Goal: Task Accomplishment & Management: Use online tool/utility

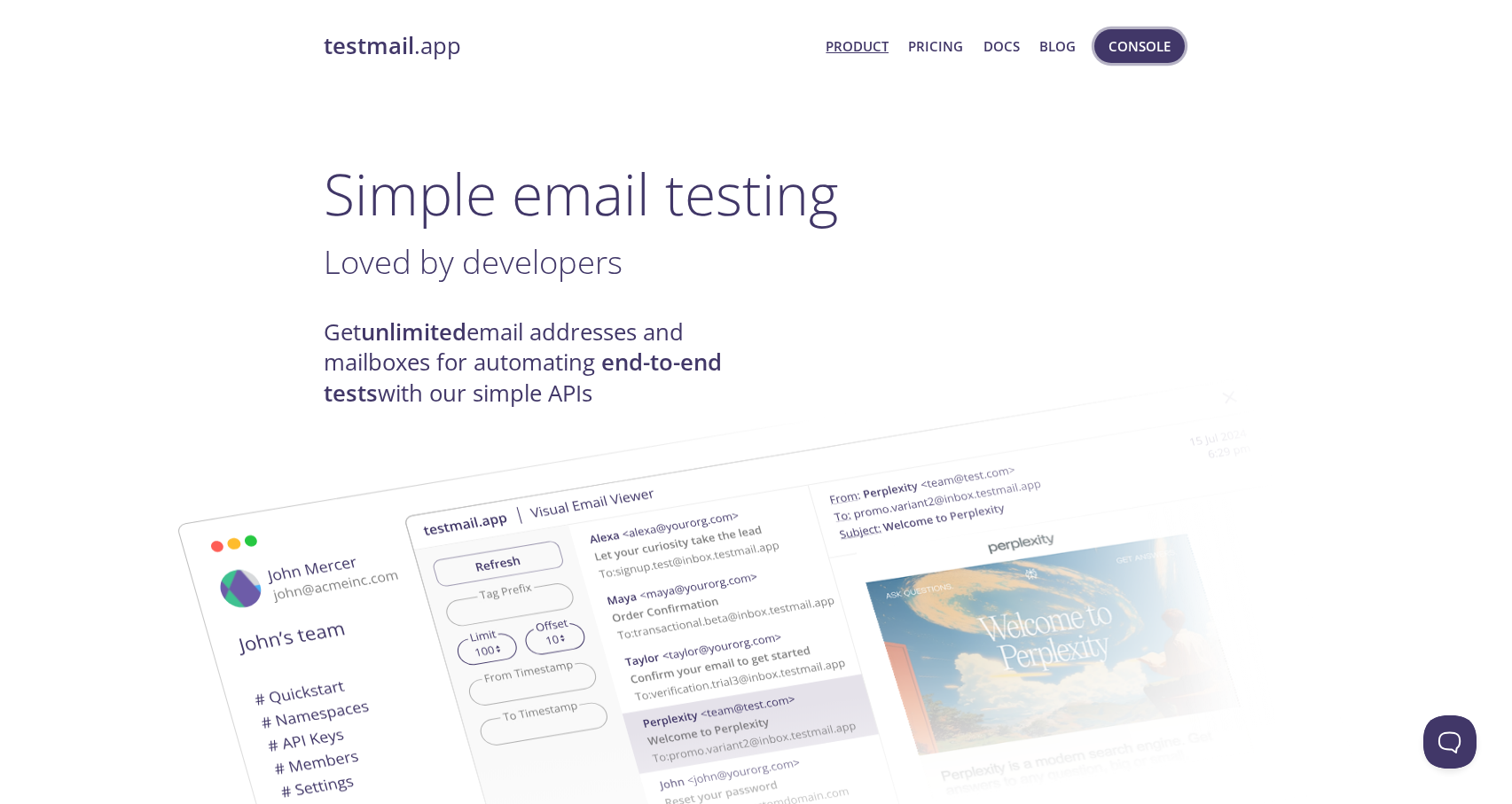
click at [1172, 44] on button "Console" at bounding box center [1139, 45] width 90 height 34
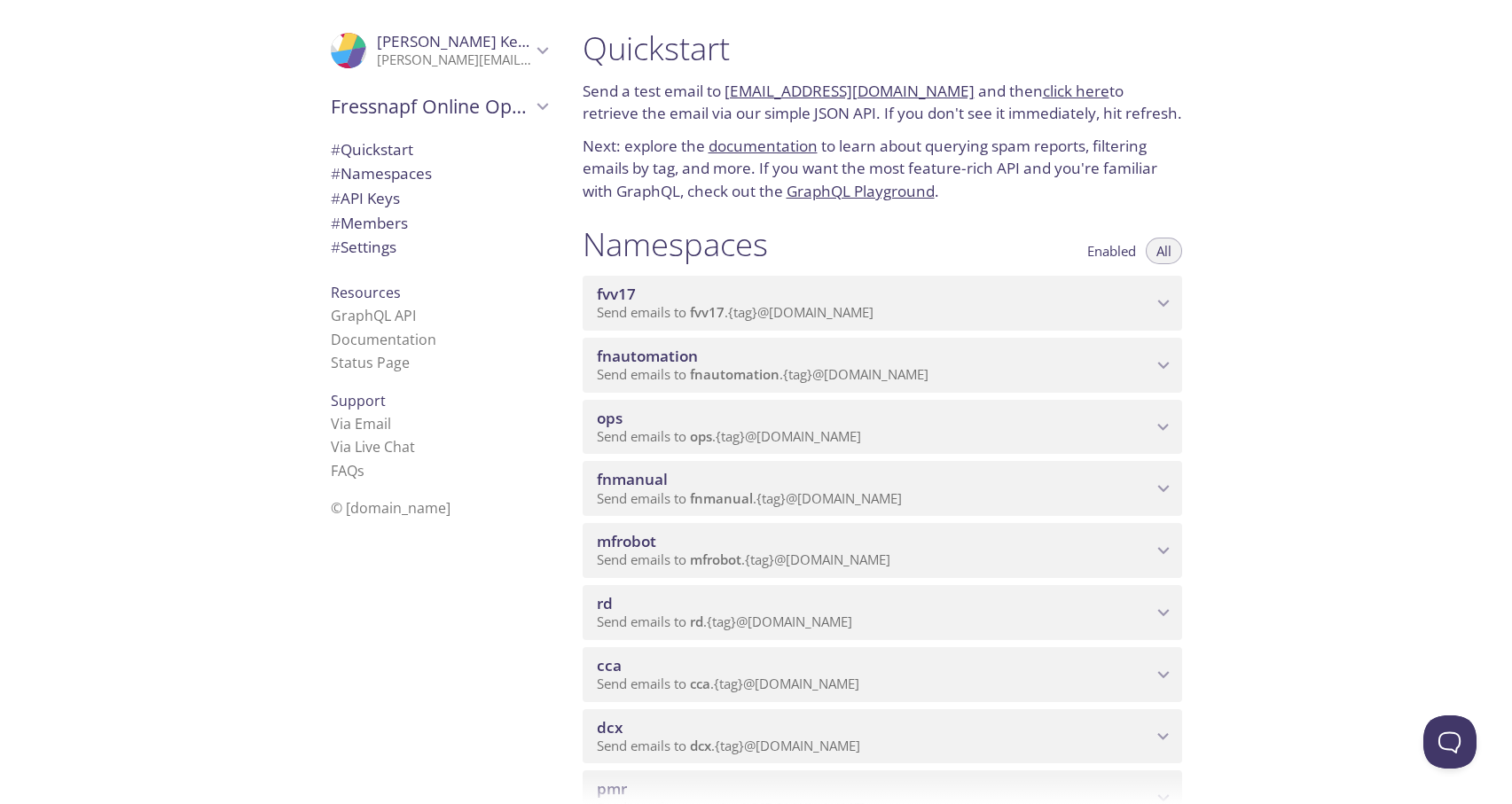
click at [624, 700] on div "cca Send emails to cca . {tag} @[DOMAIN_NAME]" at bounding box center [883, 674] width 599 height 55
click at [942, 726] on span "View Emails (Visual)" at bounding box center [966, 719] width 132 height 21
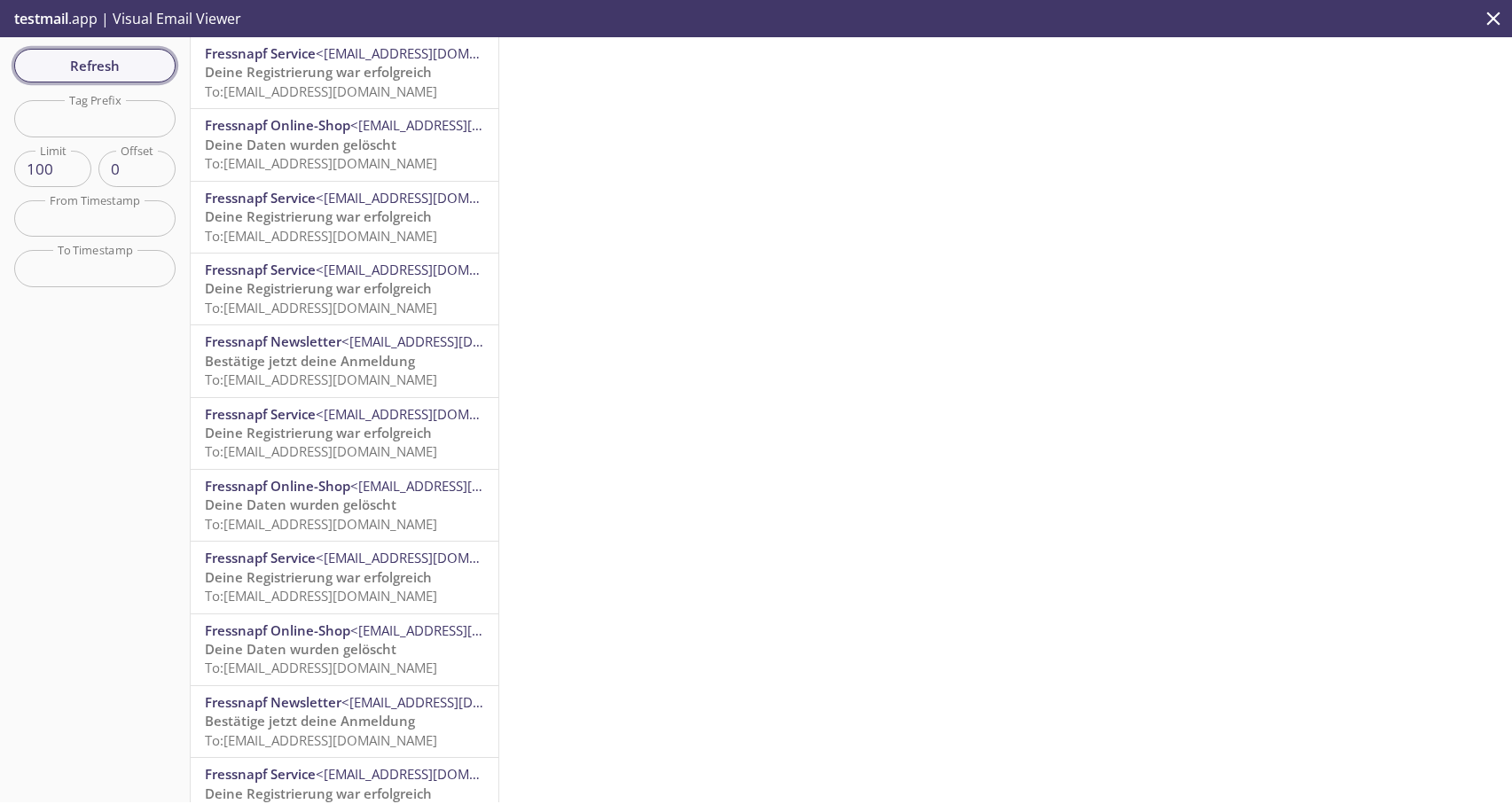
click at [87, 56] on span "Refresh" at bounding box center [95, 65] width 133 height 23
click at [341, 86] on span "To: [EMAIL_ADDRESS][DOMAIN_NAME]" at bounding box center [321, 91] width 232 height 17
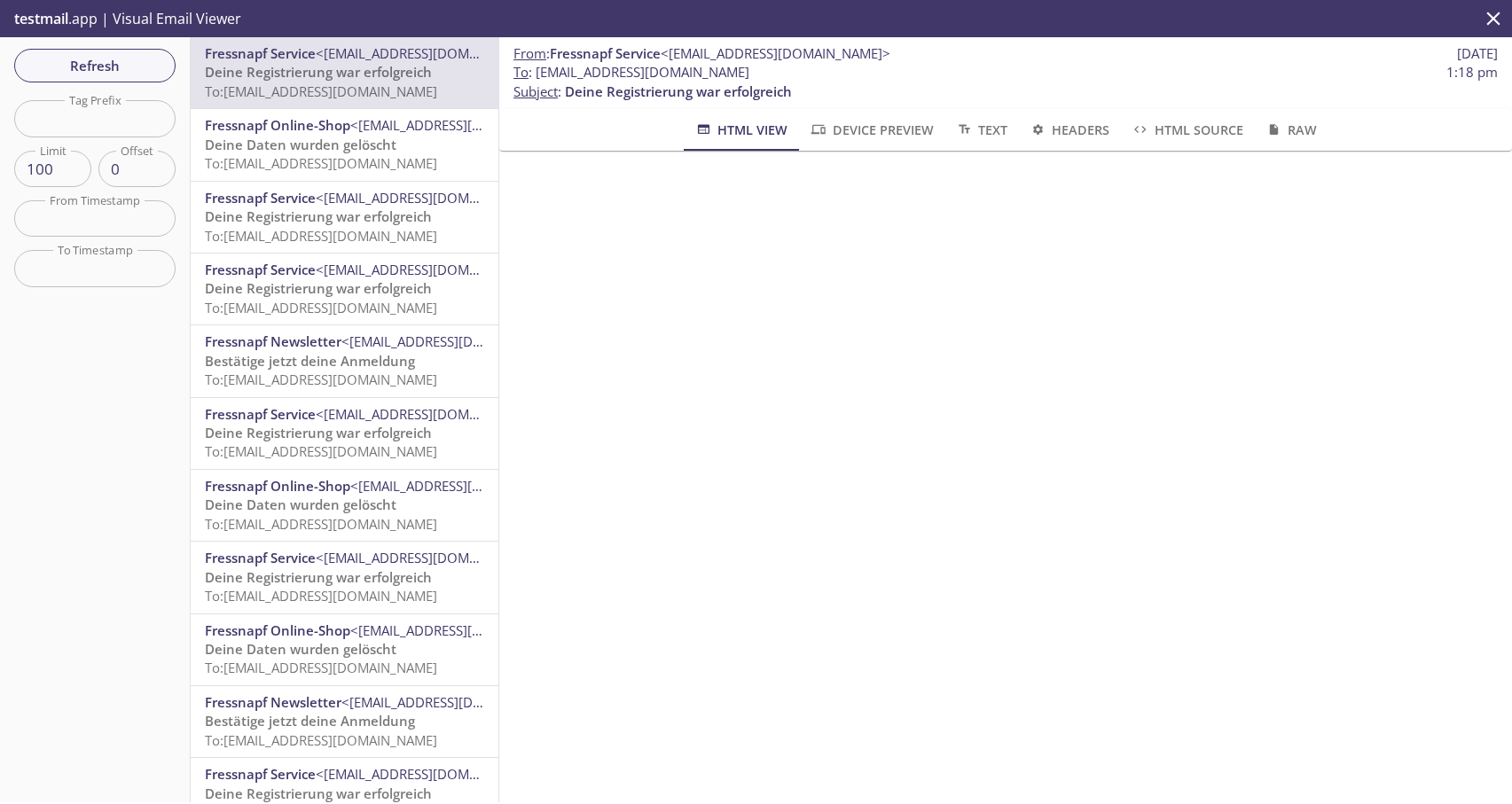
click at [554, 73] on span "To : [EMAIL_ADDRESS][DOMAIN_NAME]" at bounding box center [632, 72] width 236 height 18
click at [548, 72] on span "To : [EMAIL_ADDRESS][DOMAIN_NAME]" at bounding box center [632, 72] width 236 height 18
drag, startPoint x: 538, startPoint y: 75, endPoint x: 828, endPoint y: 77, distance: 290.0
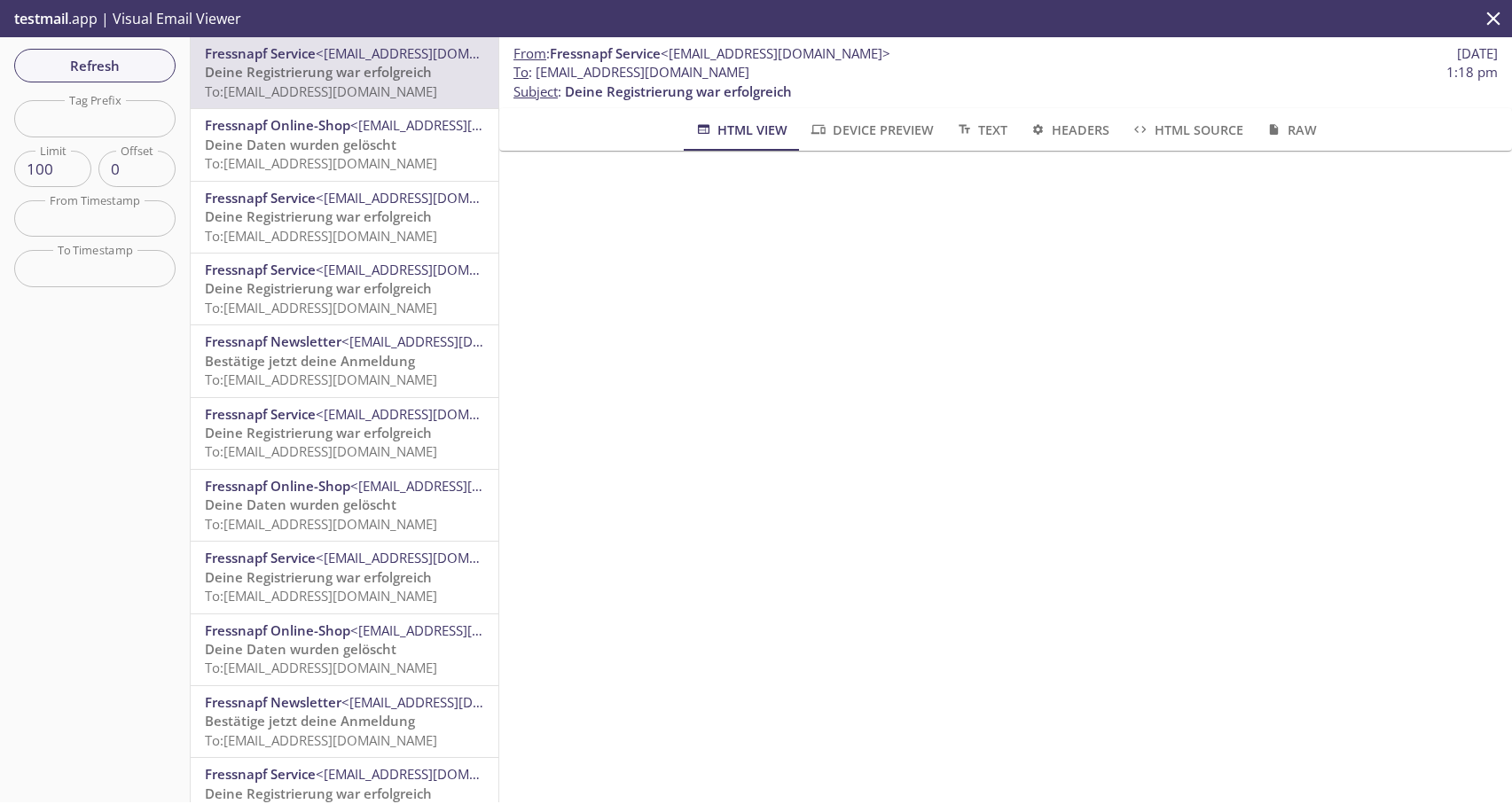
click at [828, 77] on span "To : [EMAIL_ADDRESS][DOMAIN_NAME] 1:18 pm" at bounding box center [1006, 72] width 985 height 18
copy span "[EMAIL_ADDRESS][DOMAIN_NAME]"
click at [127, 61] on span "Refresh" at bounding box center [95, 65] width 133 height 23
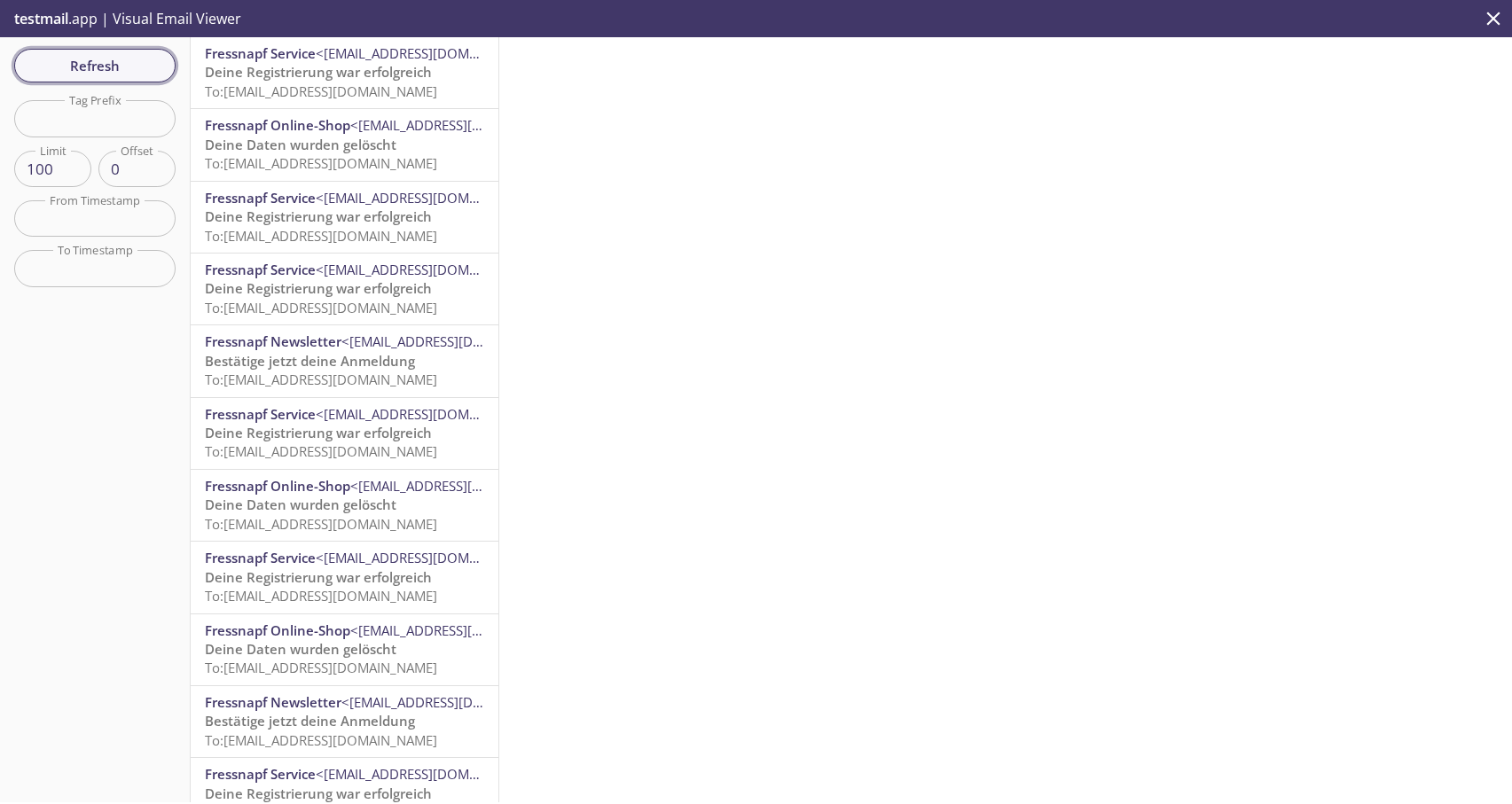
click at [124, 60] on span "Refresh" at bounding box center [95, 65] width 133 height 23
click at [341, 83] on span "To: [EMAIL_ADDRESS][DOMAIN_NAME]" at bounding box center [321, 91] width 232 height 17
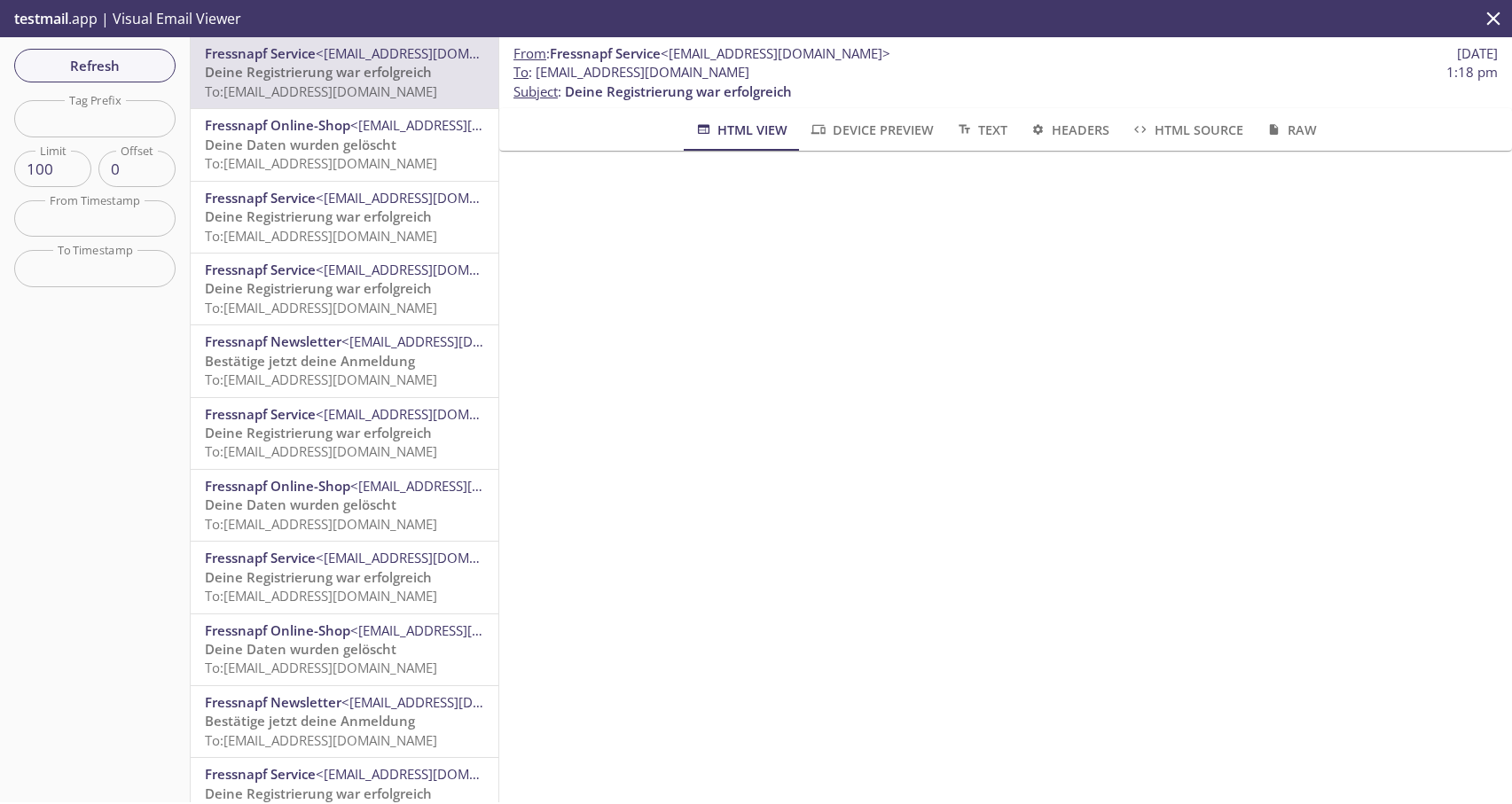
click at [330, 76] on span "Deine Registrierung war erfolgreich" at bounding box center [318, 72] width 227 height 17
click at [110, 54] on span "Refresh" at bounding box center [95, 65] width 133 height 23
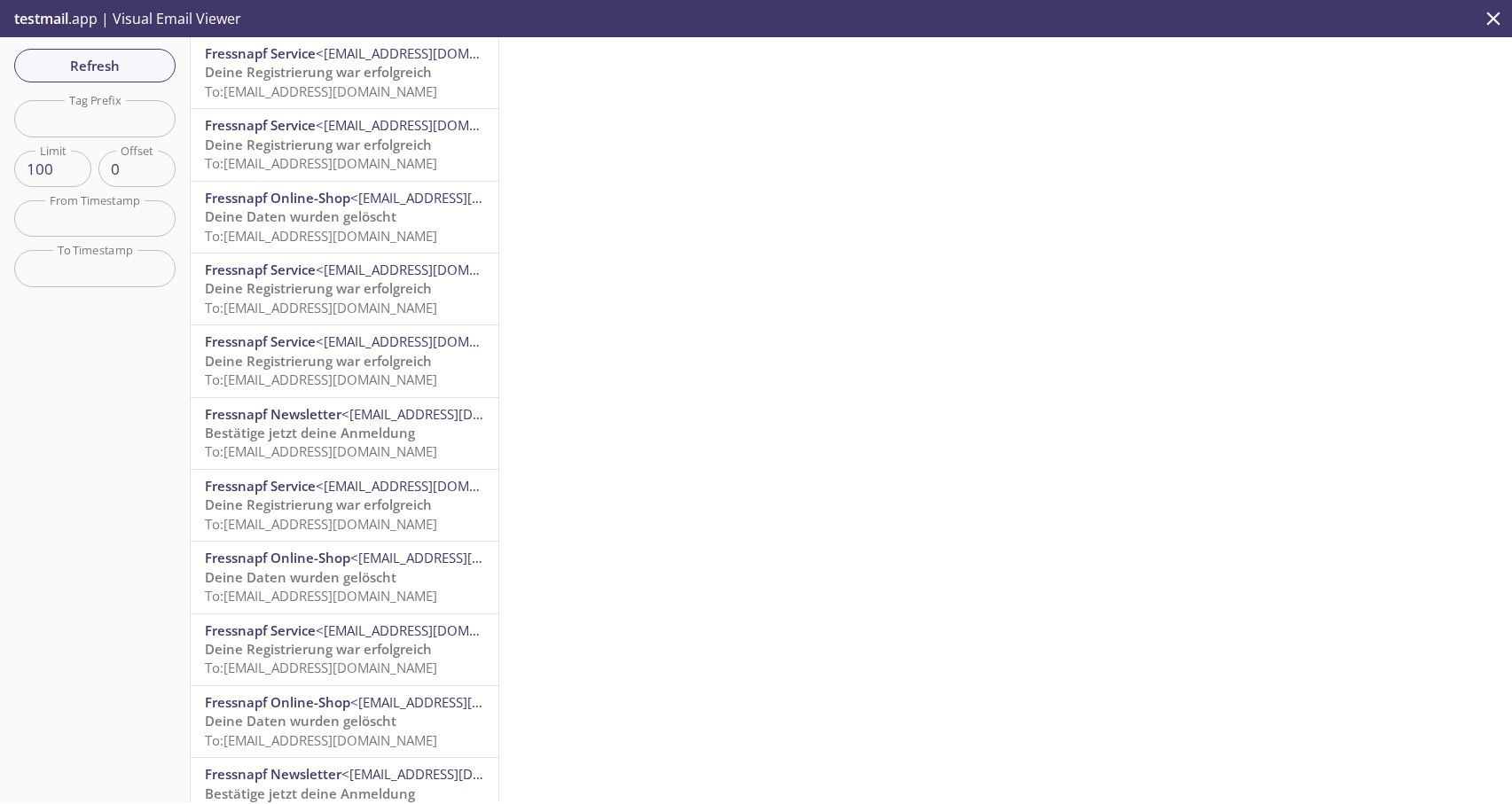
click at [353, 89] on span "To: [EMAIL_ADDRESS][DOMAIN_NAME]" at bounding box center [321, 91] width 232 height 17
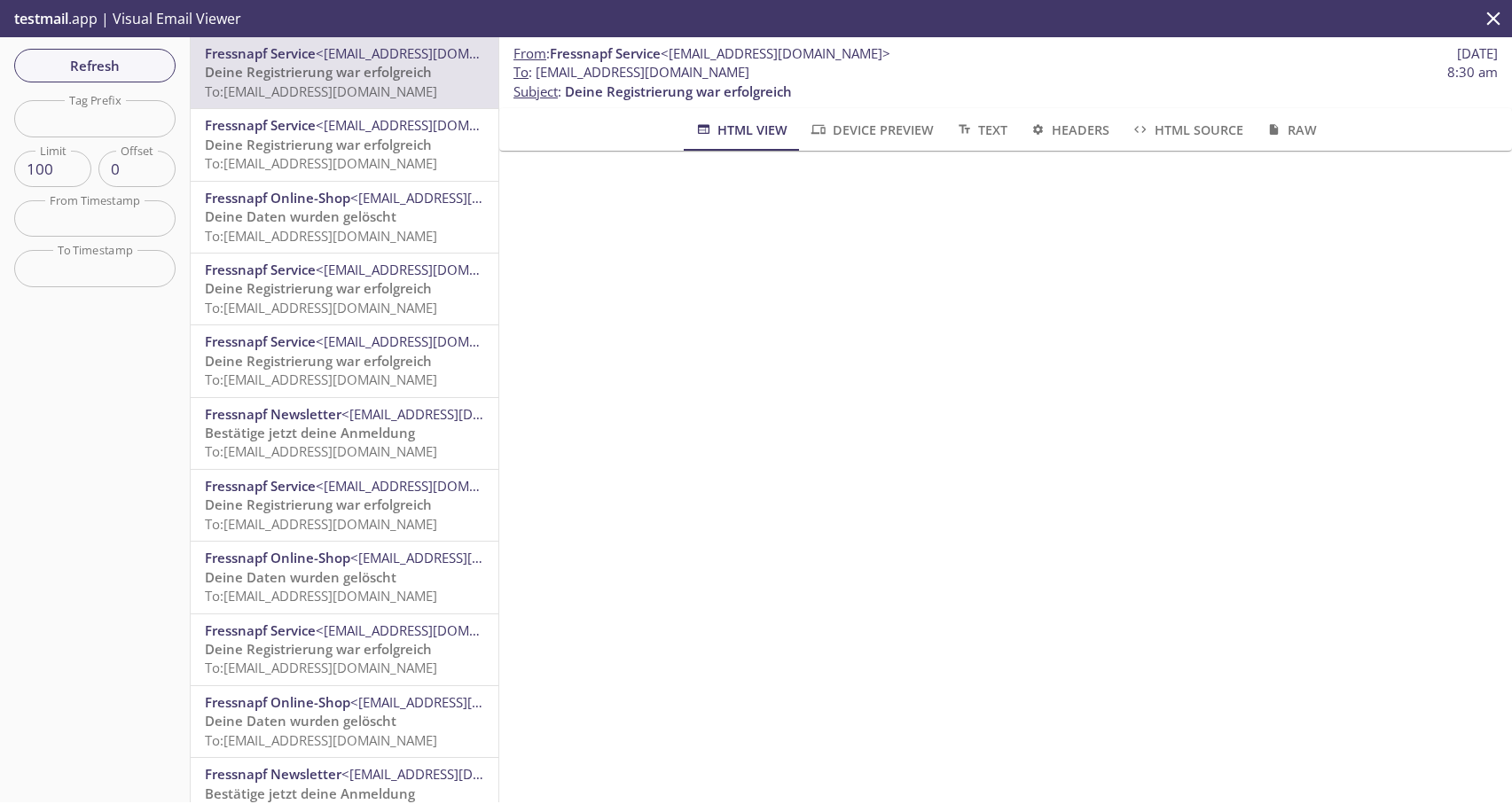
drag, startPoint x: 536, startPoint y: 74, endPoint x: 831, endPoint y: 74, distance: 295.0
click at [831, 74] on span "To : [EMAIL_ADDRESS][DOMAIN_NAME] 8:30 am" at bounding box center [1006, 72] width 985 height 18
copy span "[EMAIL_ADDRESS][DOMAIN_NAME]"
click at [136, 61] on span "Refresh" at bounding box center [95, 65] width 133 height 23
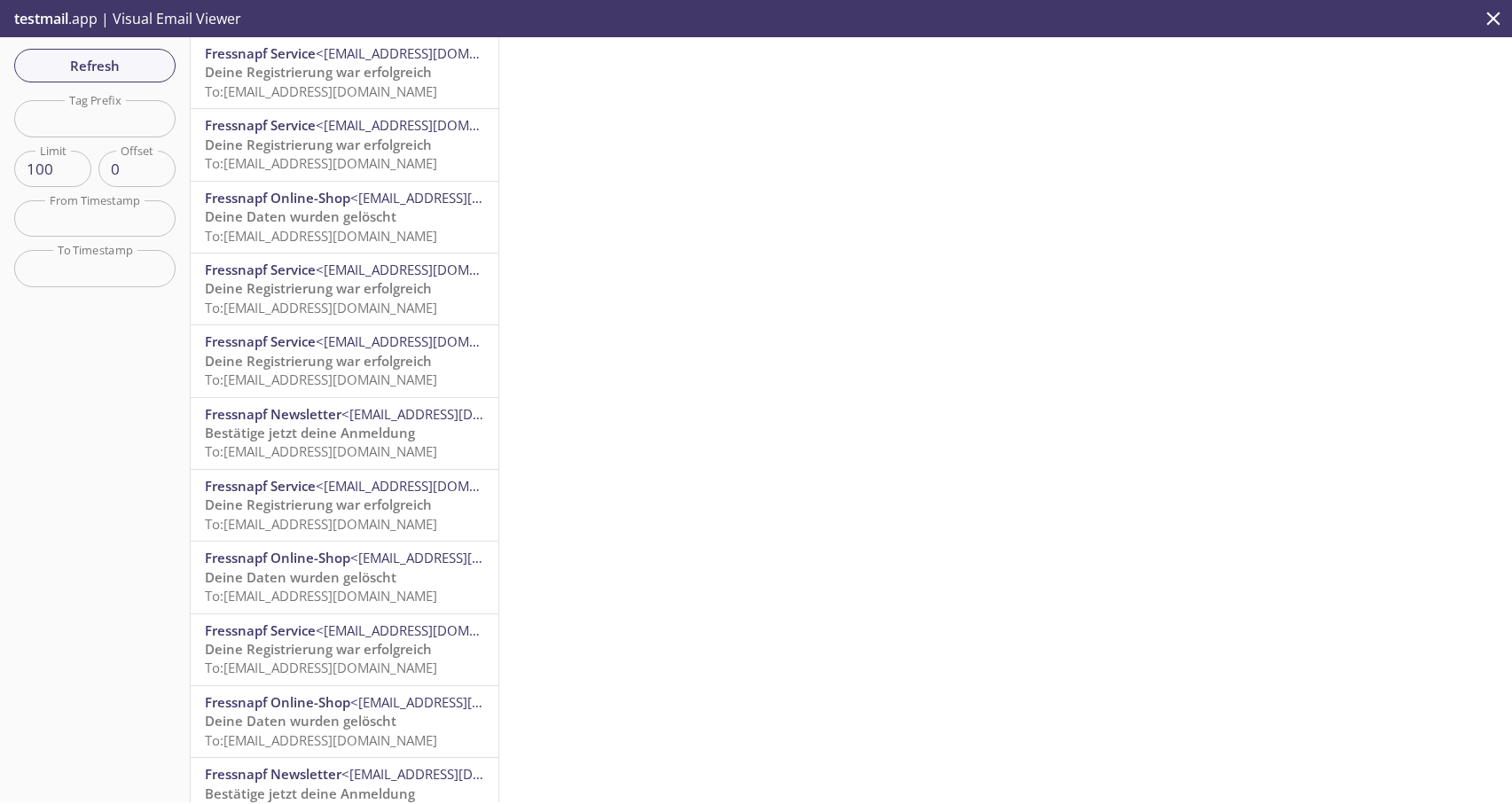
click at [427, 76] on span "Deine Registrierung war erfolgreich" at bounding box center [318, 72] width 227 height 17
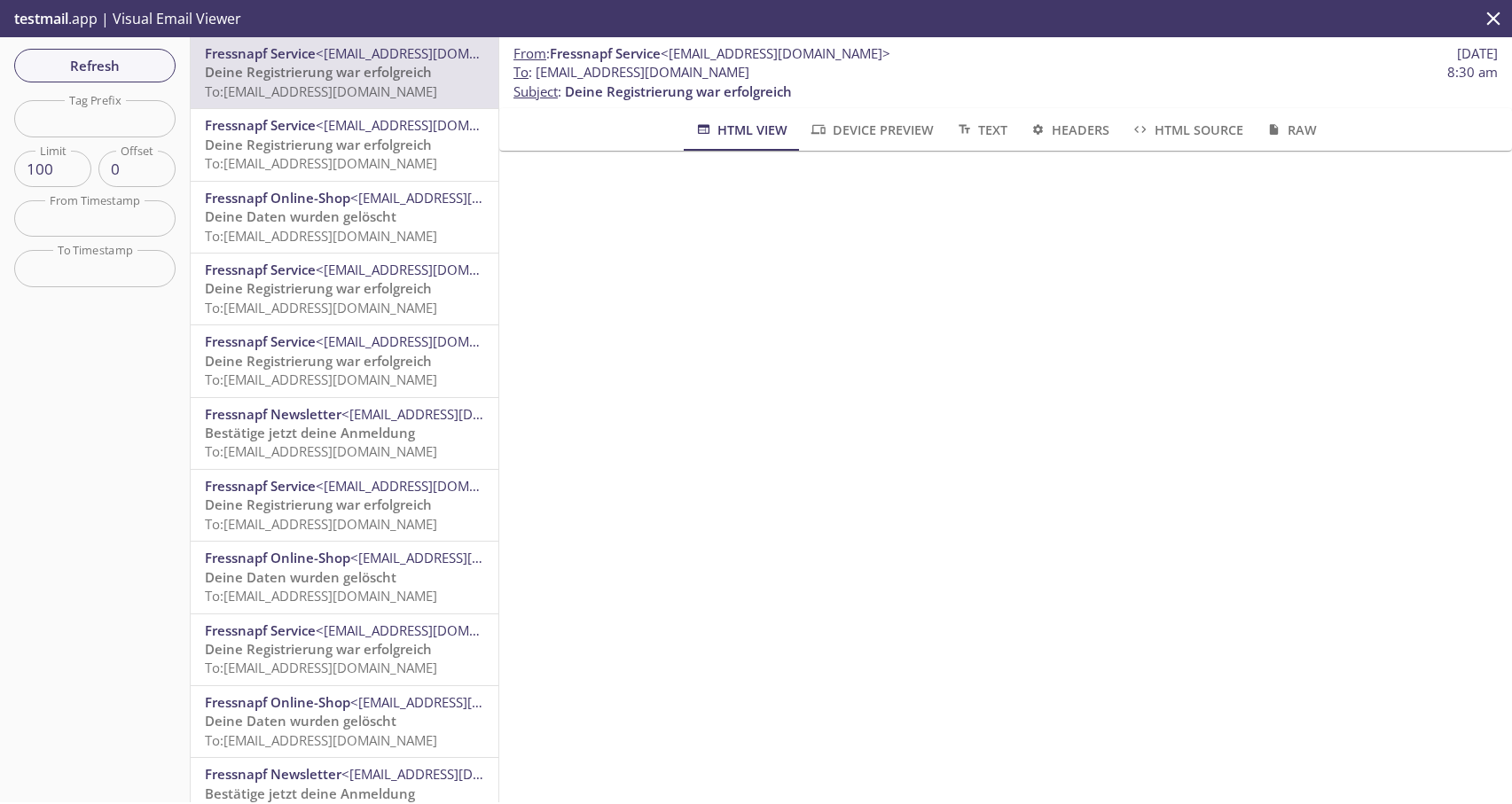
drag, startPoint x: 537, startPoint y: 75, endPoint x: 817, endPoint y: 75, distance: 280.0
click at [749, 75] on span "To : [EMAIL_ADDRESS][DOMAIN_NAME]" at bounding box center [632, 72] width 236 height 18
copy span "[EMAIL_ADDRESS][DOMAIN_NAME]"
click at [100, 78] on button "Refresh" at bounding box center [95, 65] width 161 height 34
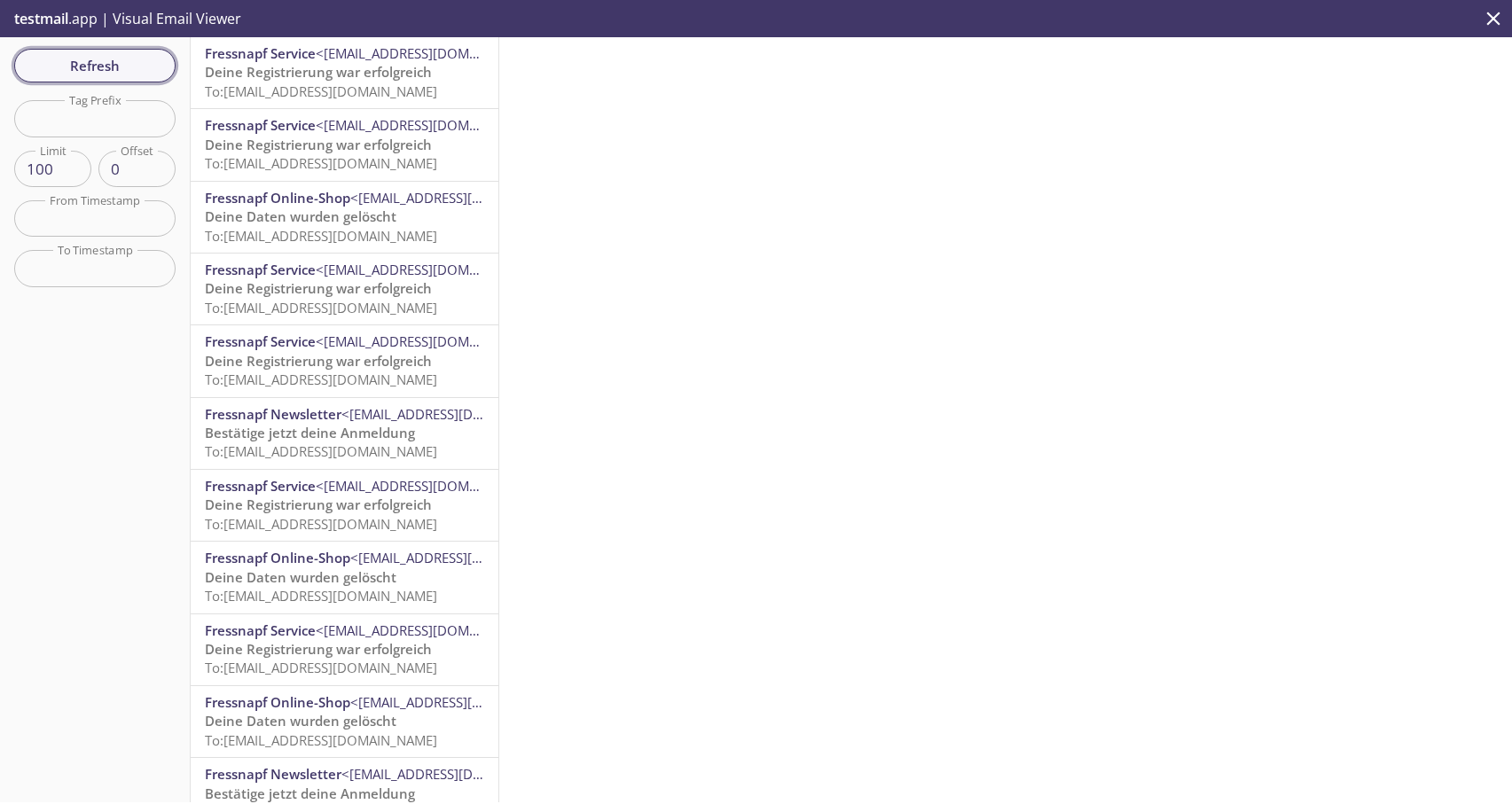
click at [144, 51] on button "Refresh" at bounding box center [95, 65] width 161 height 34
click at [785, 280] on div at bounding box center [1006, 420] width 1012 height 766
